Goal: Answer question/provide support

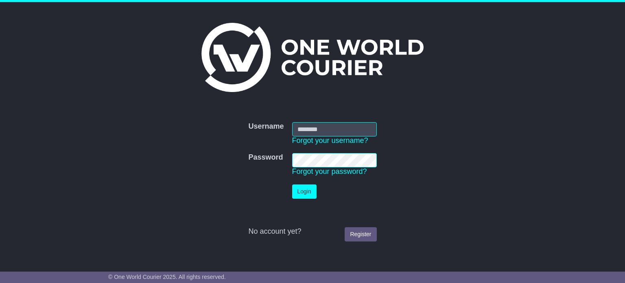
type input "**********"
drag, startPoint x: 0, startPoint y: 0, endPoint x: 303, endPoint y: 193, distance: 359.0
click at [303, 193] on button "Login" at bounding box center [304, 191] width 24 height 14
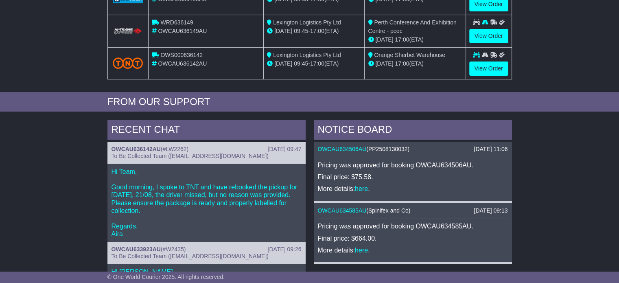
scroll to position [285, 0]
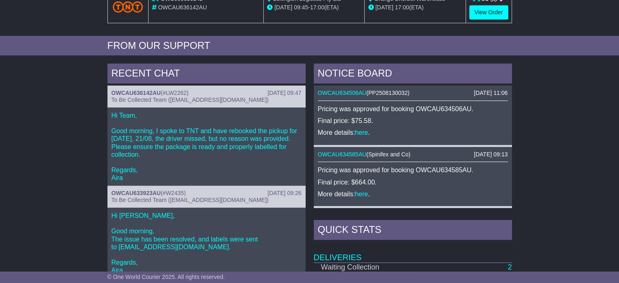
click at [190, 149] on p "Hi Team, Good morning, I spoke to TNT and have rebooked the pickup for today, 2…" at bounding box center [206, 146] width 190 height 70
click at [133, 92] on link "OWCAU636142AU" at bounding box center [135, 92] width 49 height 7
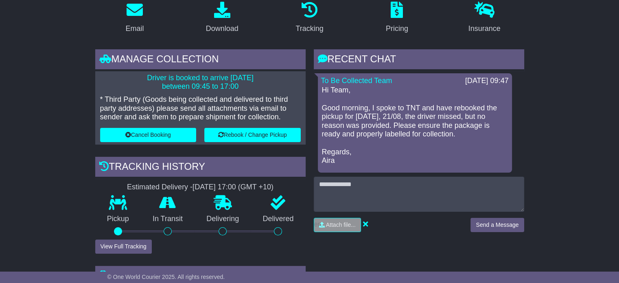
scroll to position [163, 0]
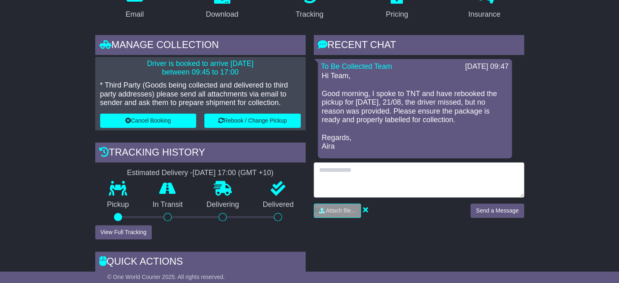
click at [356, 178] on textarea at bounding box center [419, 179] width 210 height 35
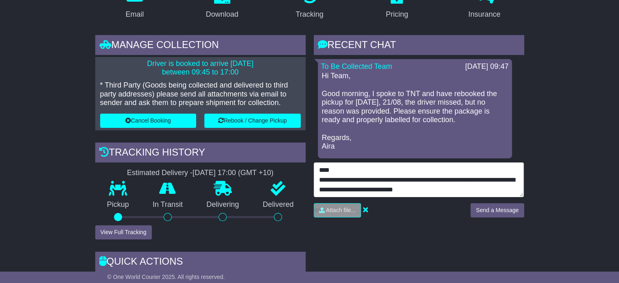
scroll to position [10, 0]
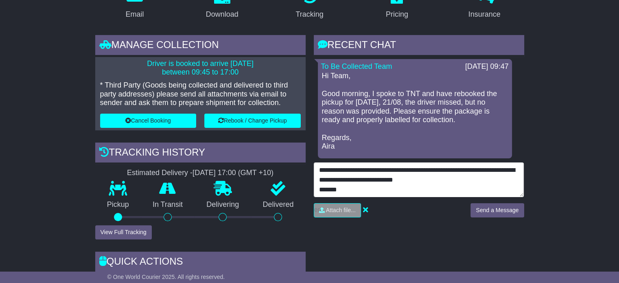
click at [432, 181] on textarea "**********" at bounding box center [419, 179] width 210 height 35
type textarea "**********"
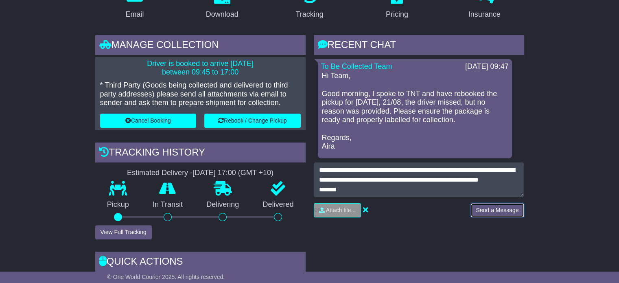
click at [488, 209] on button "Send a Message" at bounding box center [496, 210] width 53 height 14
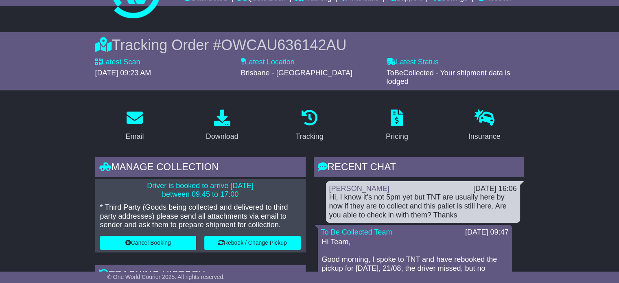
scroll to position [81, 0]
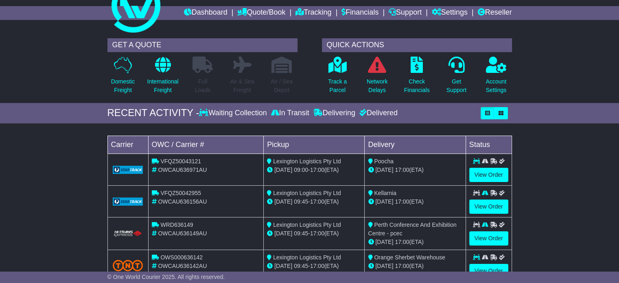
scroll to position [41, 0]
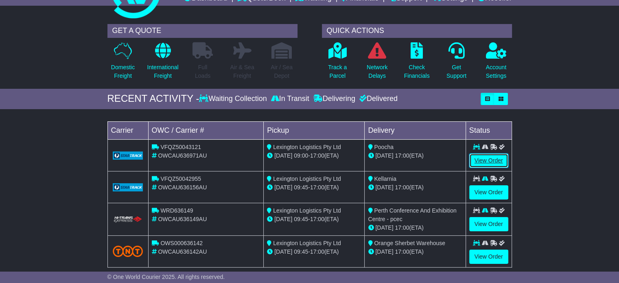
click at [494, 163] on link "View Order" at bounding box center [488, 160] width 39 height 14
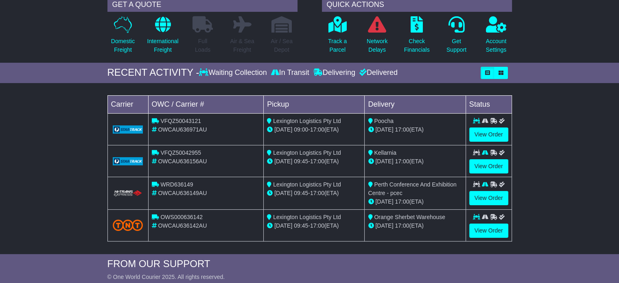
scroll to position [81, 0]
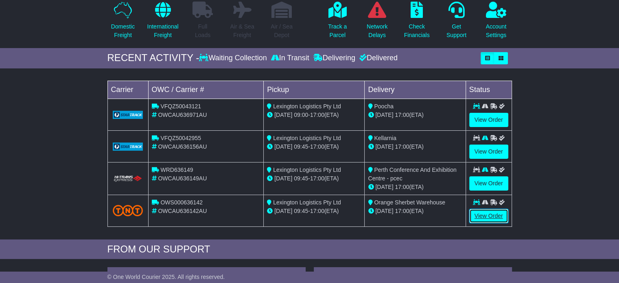
click at [486, 215] on link "View Order" at bounding box center [488, 216] width 39 height 14
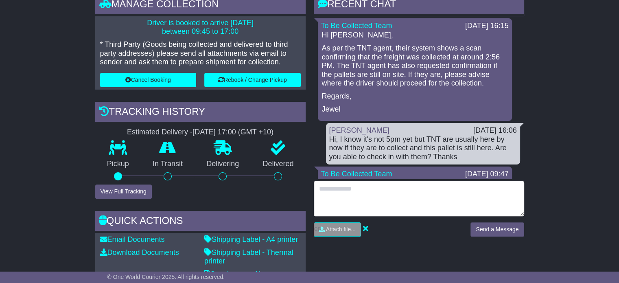
click at [350, 200] on textarea at bounding box center [419, 198] width 210 height 35
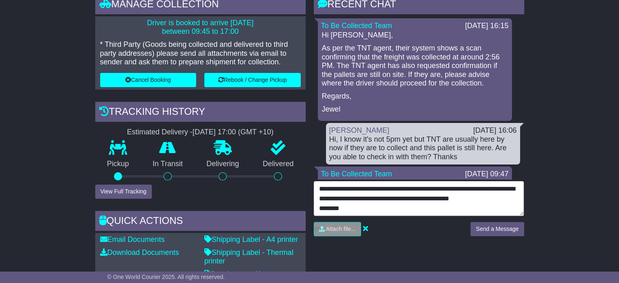
scroll to position [16, 0]
click at [519, 182] on textarea "**********" at bounding box center [419, 198] width 210 height 35
click at [332, 211] on textarea "**********" at bounding box center [419, 198] width 210 height 35
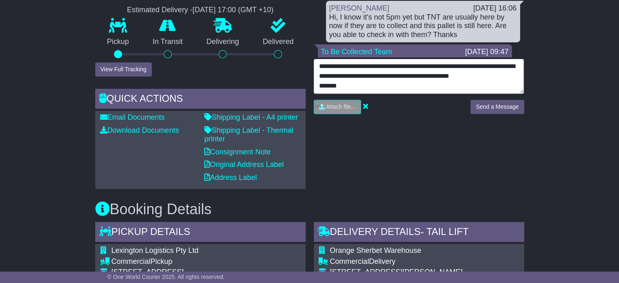
scroll to position [20, 0]
type textarea "**********"
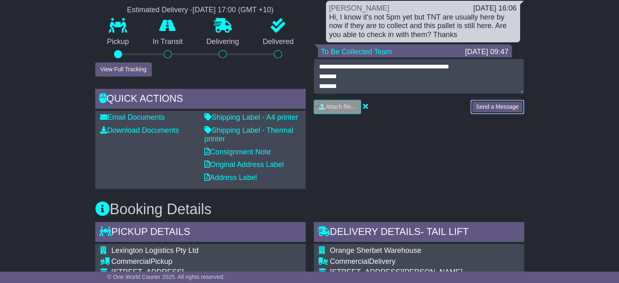
click at [495, 111] on button "Send a Message" at bounding box center [496, 107] width 53 height 14
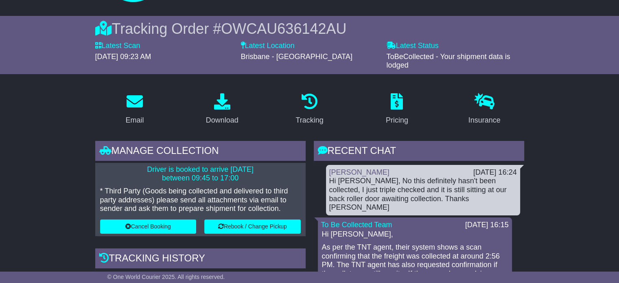
scroll to position [0, 0]
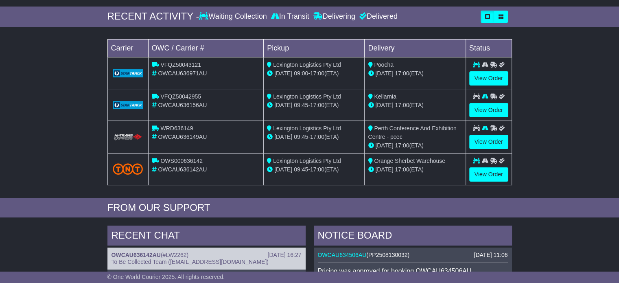
scroll to position [122, 0]
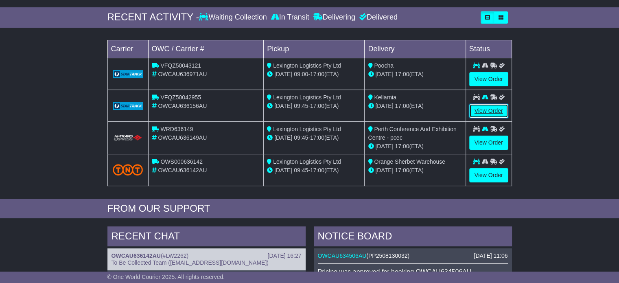
click at [483, 105] on link "View Order" at bounding box center [488, 111] width 39 height 14
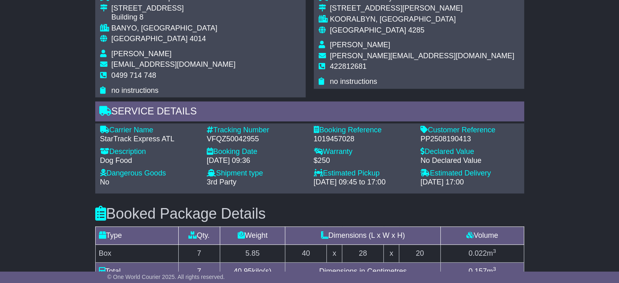
scroll to position [488, 0]
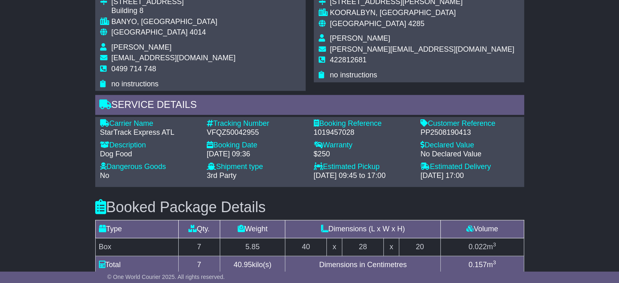
click at [216, 128] on div "VFQZ50042955" at bounding box center [256, 132] width 99 height 9
copy div "VFQZ50042955"
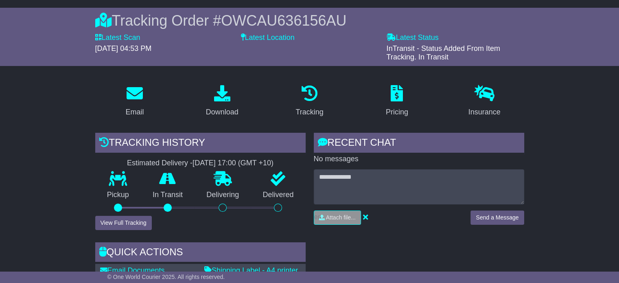
scroll to position [0, 0]
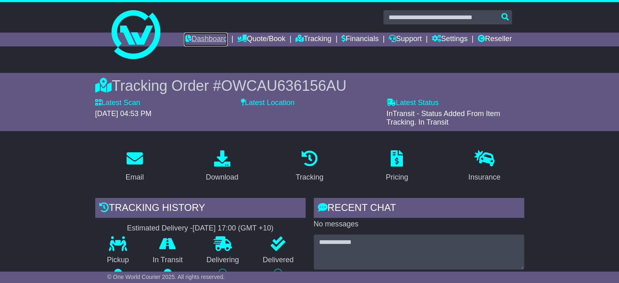
click at [207, 42] on link "Dashboard" at bounding box center [206, 40] width 44 height 14
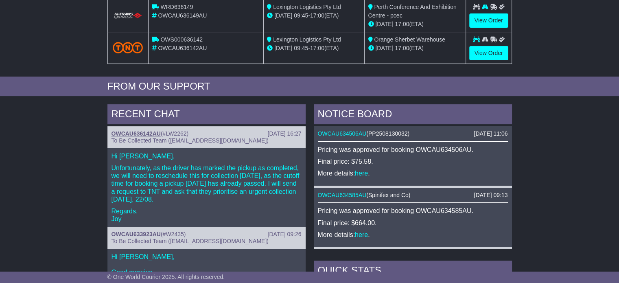
scroll to position [285, 0]
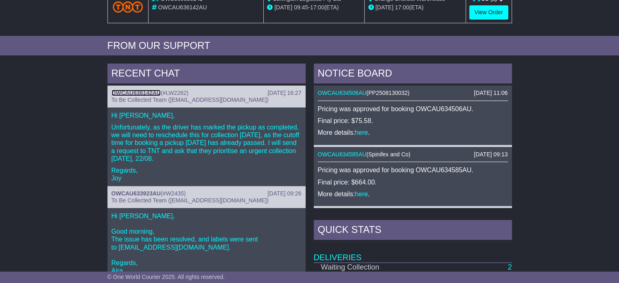
click at [139, 93] on link "OWCAU636142AU" at bounding box center [135, 92] width 49 height 7
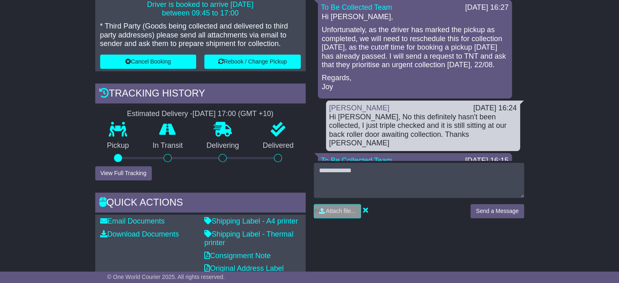
scroll to position [203, 0]
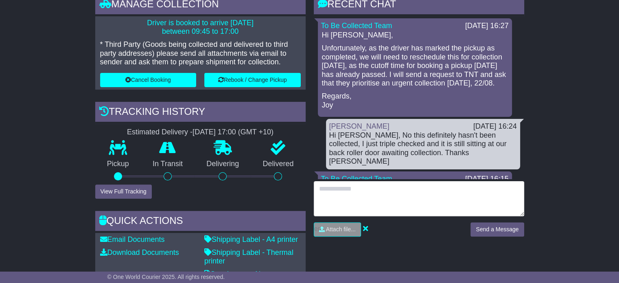
click at [354, 198] on textarea at bounding box center [419, 198] width 210 height 35
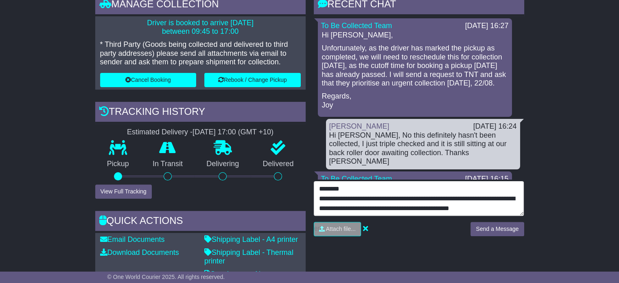
scroll to position [20, 0]
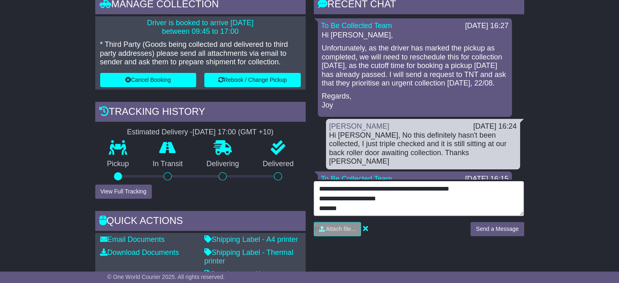
type textarea "**********"
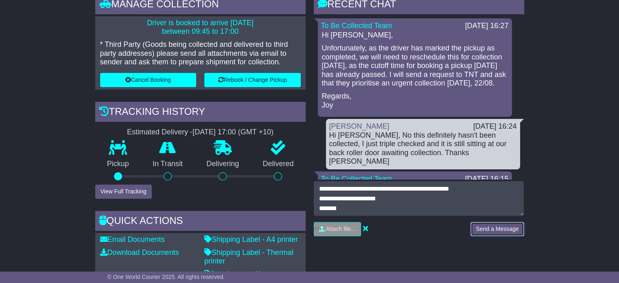
click at [488, 233] on button "Send a Message" at bounding box center [496, 229] width 53 height 14
